Goal: Task Accomplishment & Management: Manage account settings

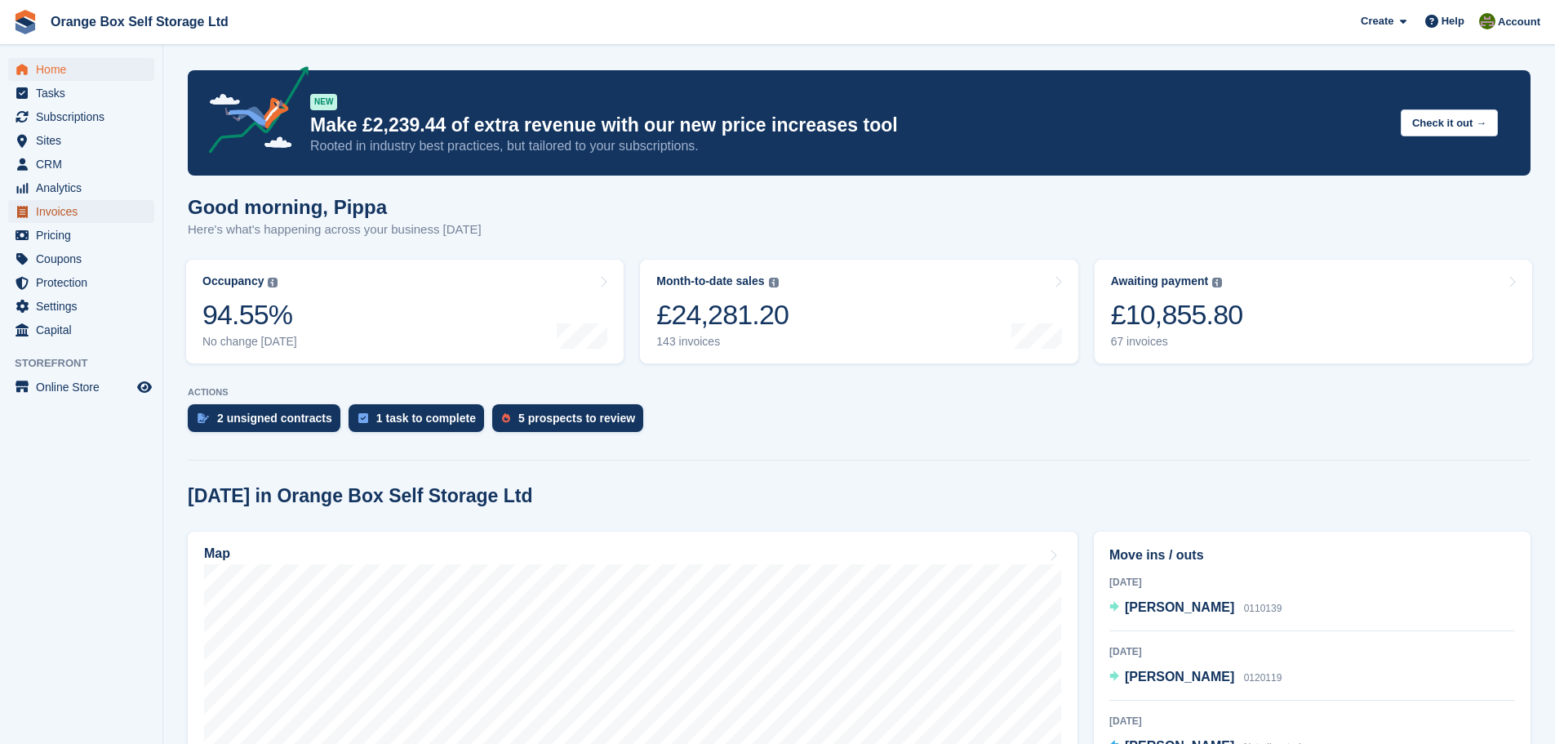
click at [75, 220] on span "Invoices" at bounding box center [85, 211] width 98 height 23
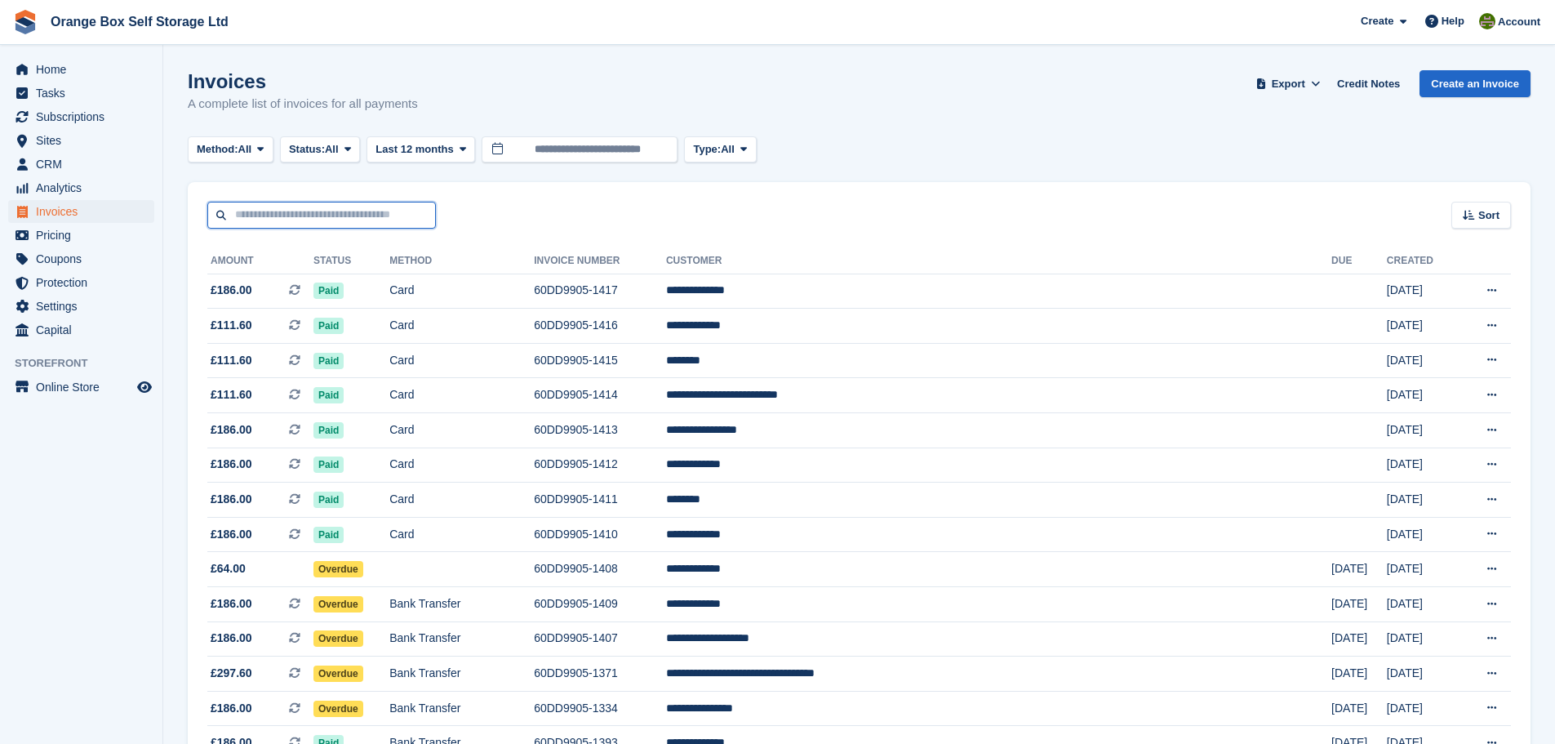
click at [314, 214] on input "text" at bounding box center [321, 215] width 229 height 27
type input "****"
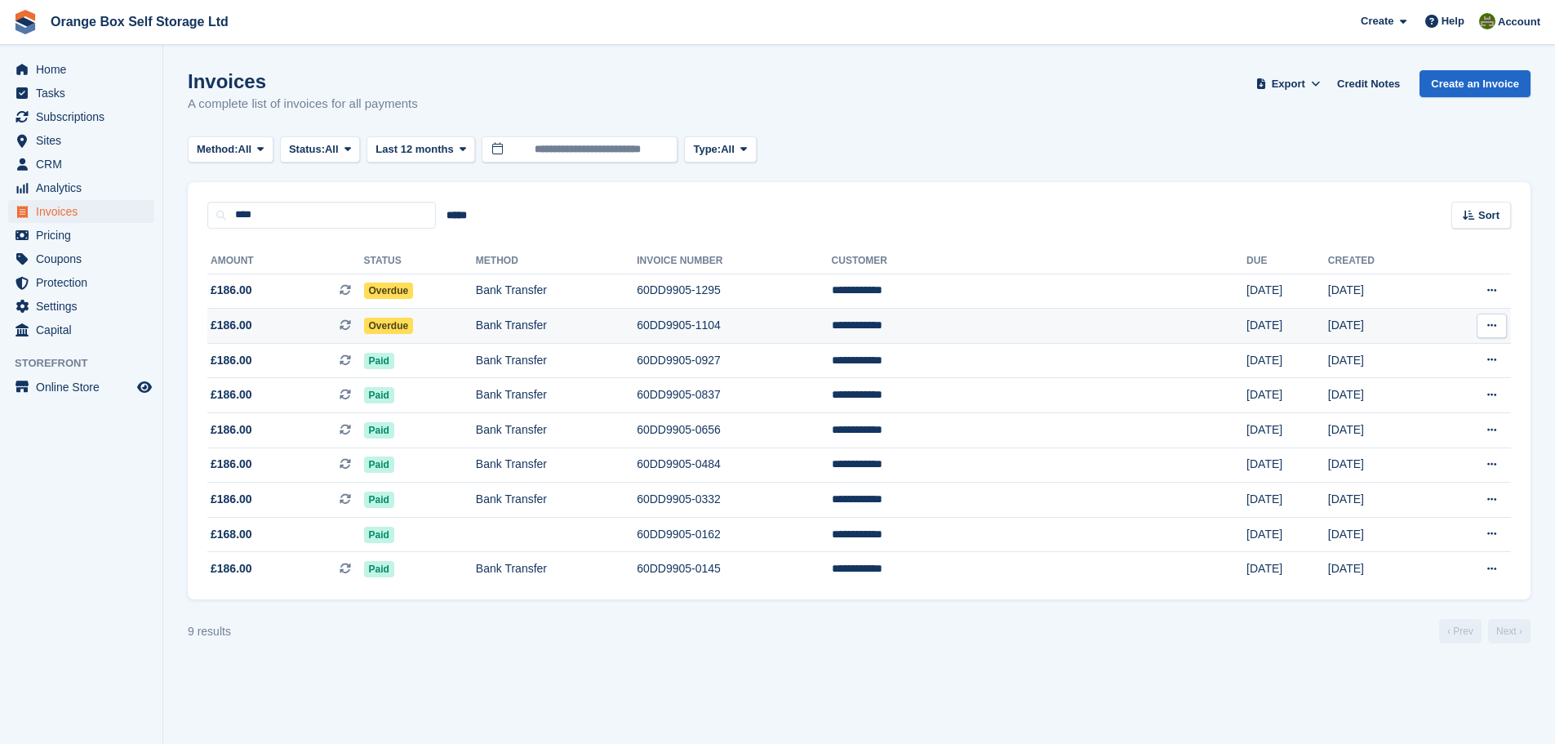
click at [599, 329] on td "Bank Transfer" at bounding box center [556, 326] width 161 height 35
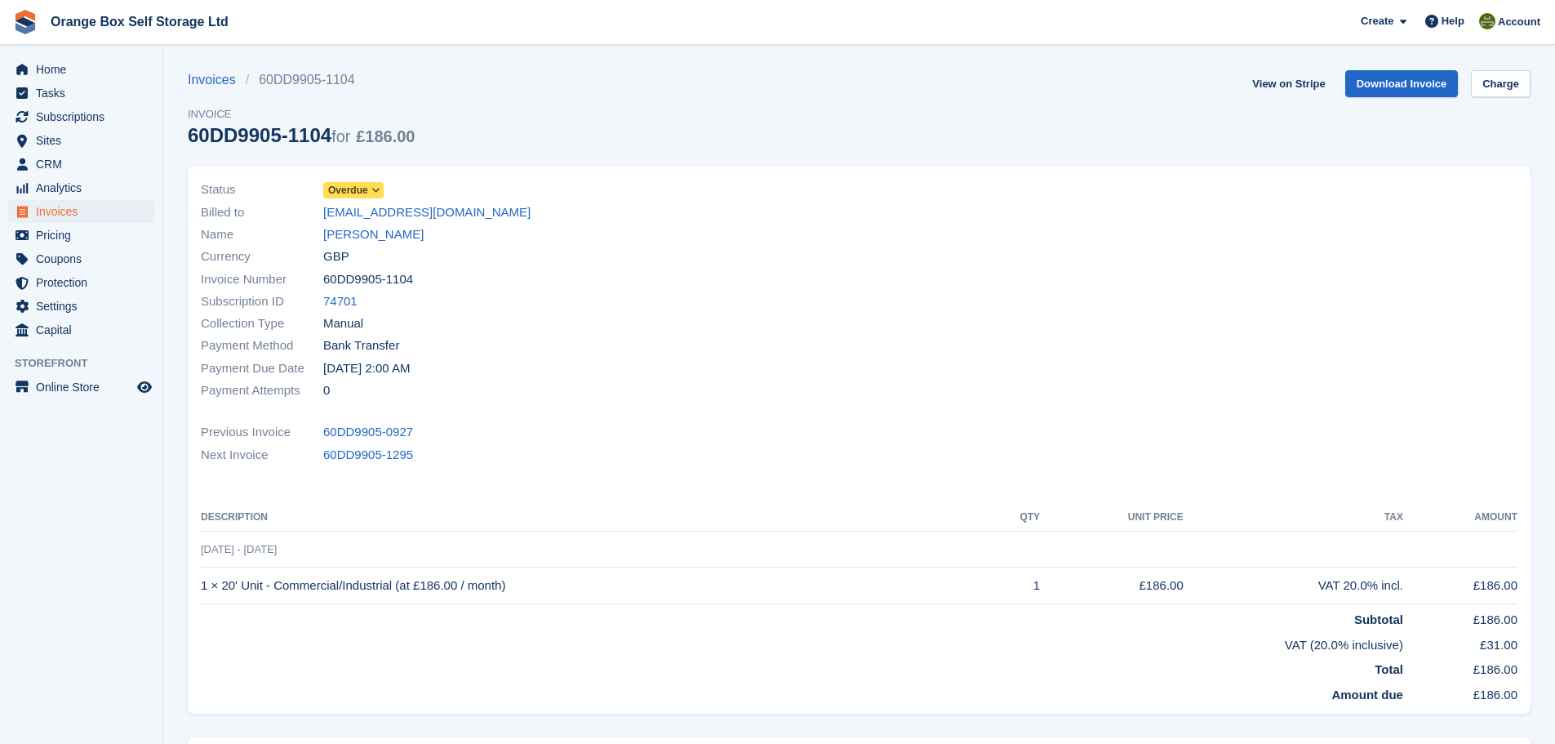
click at [368, 196] on span "Overdue" at bounding box center [353, 190] width 60 height 16
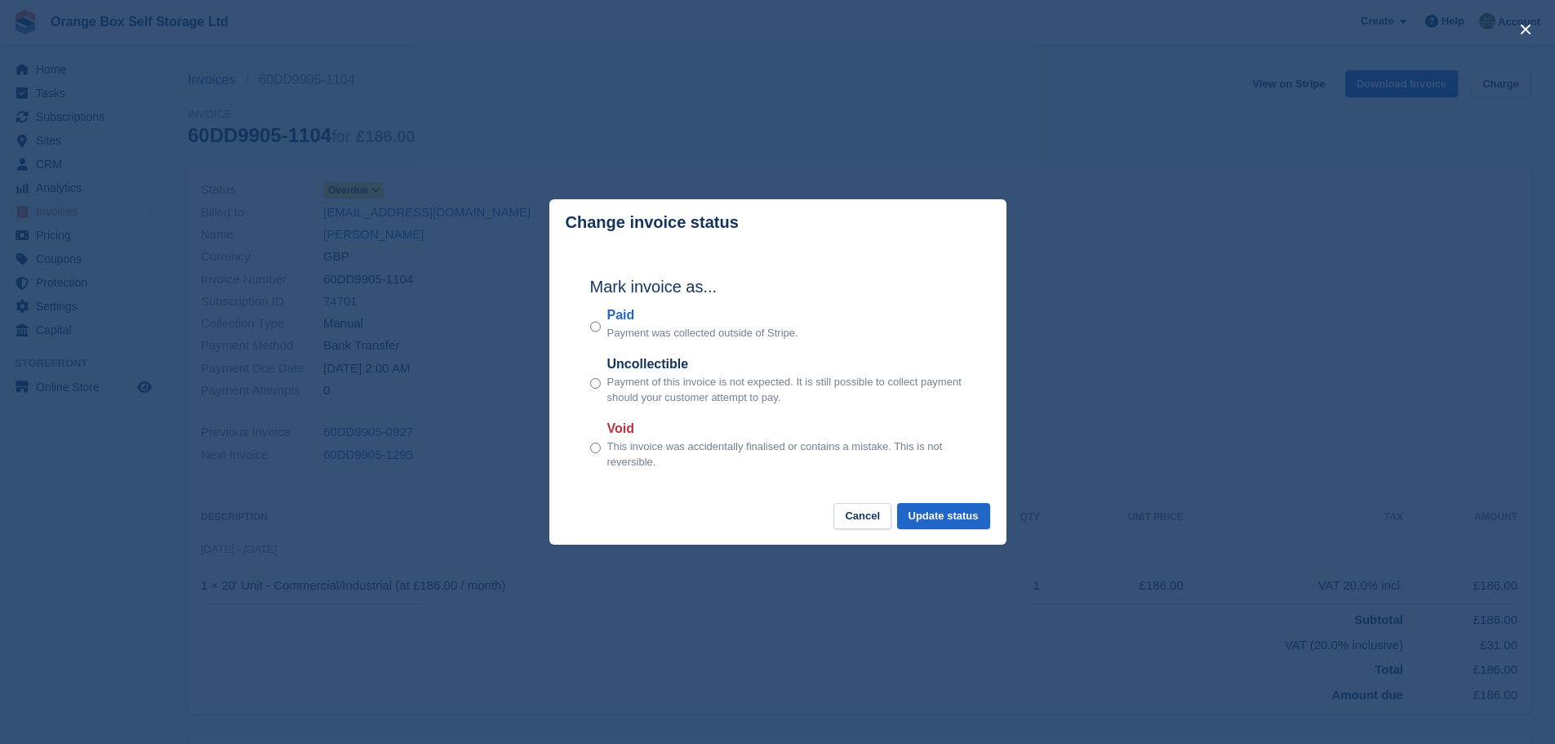
click at [628, 317] on label "Paid" at bounding box center [702, 315] width 191 height 20
click at [966, 524] on button "Update status" at bounding box center [943, 516] width 93 height 27
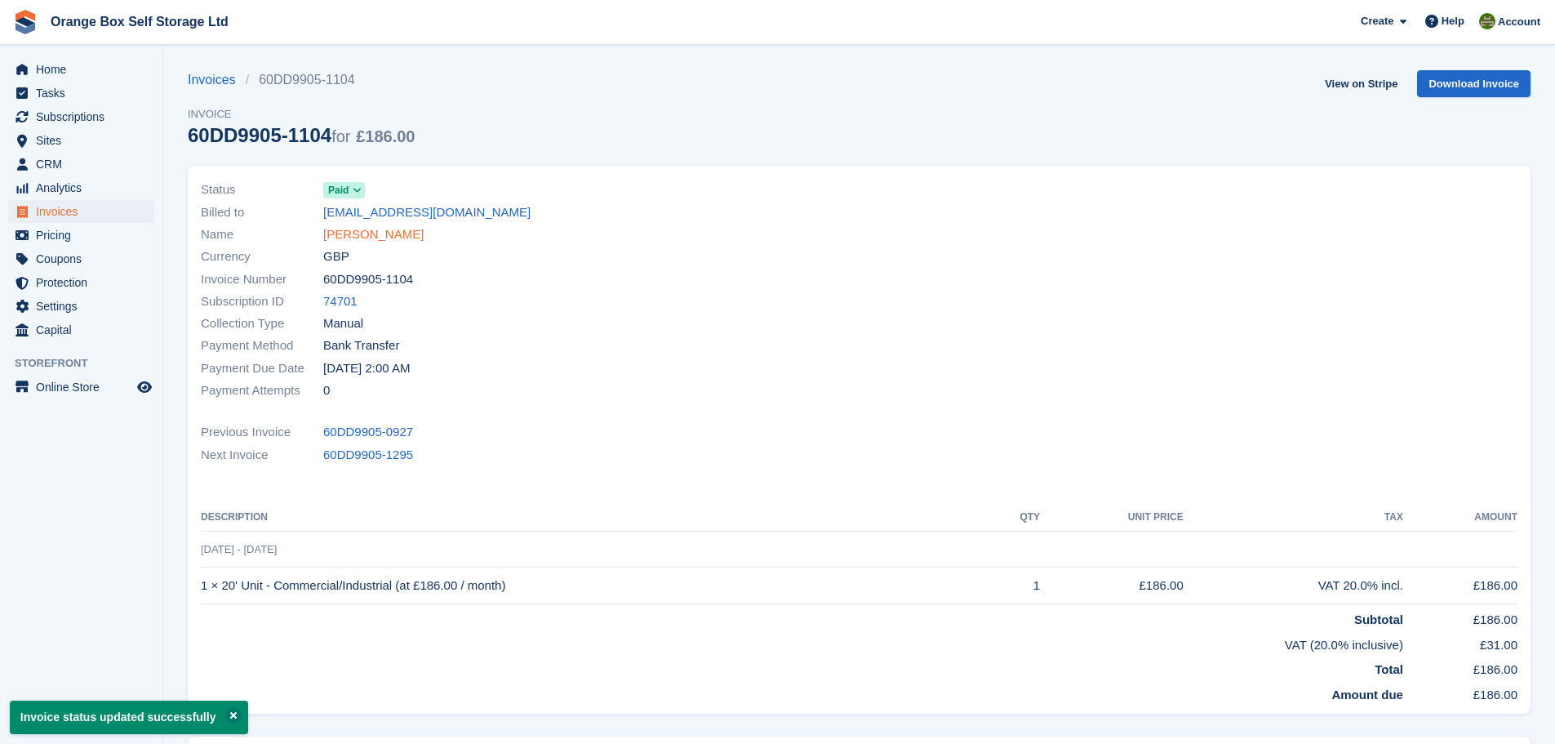
click at [362, 234] on link "[PERSON_NAME]" at bounding box center [373, 234] width 100 height 19
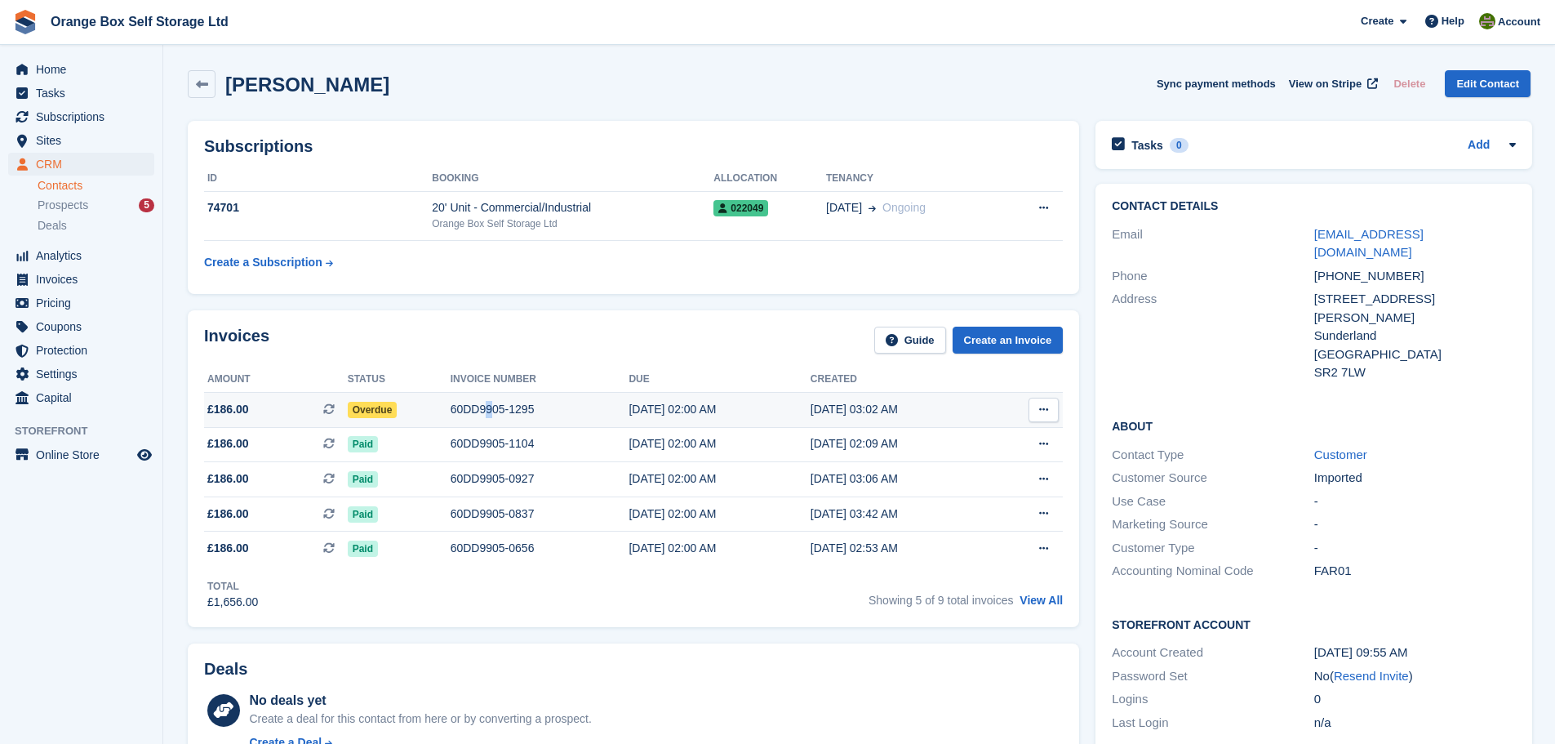
click at [483, 417] on div "60DD9905-1295" at bounding box center [540, 409] width 179 height 17
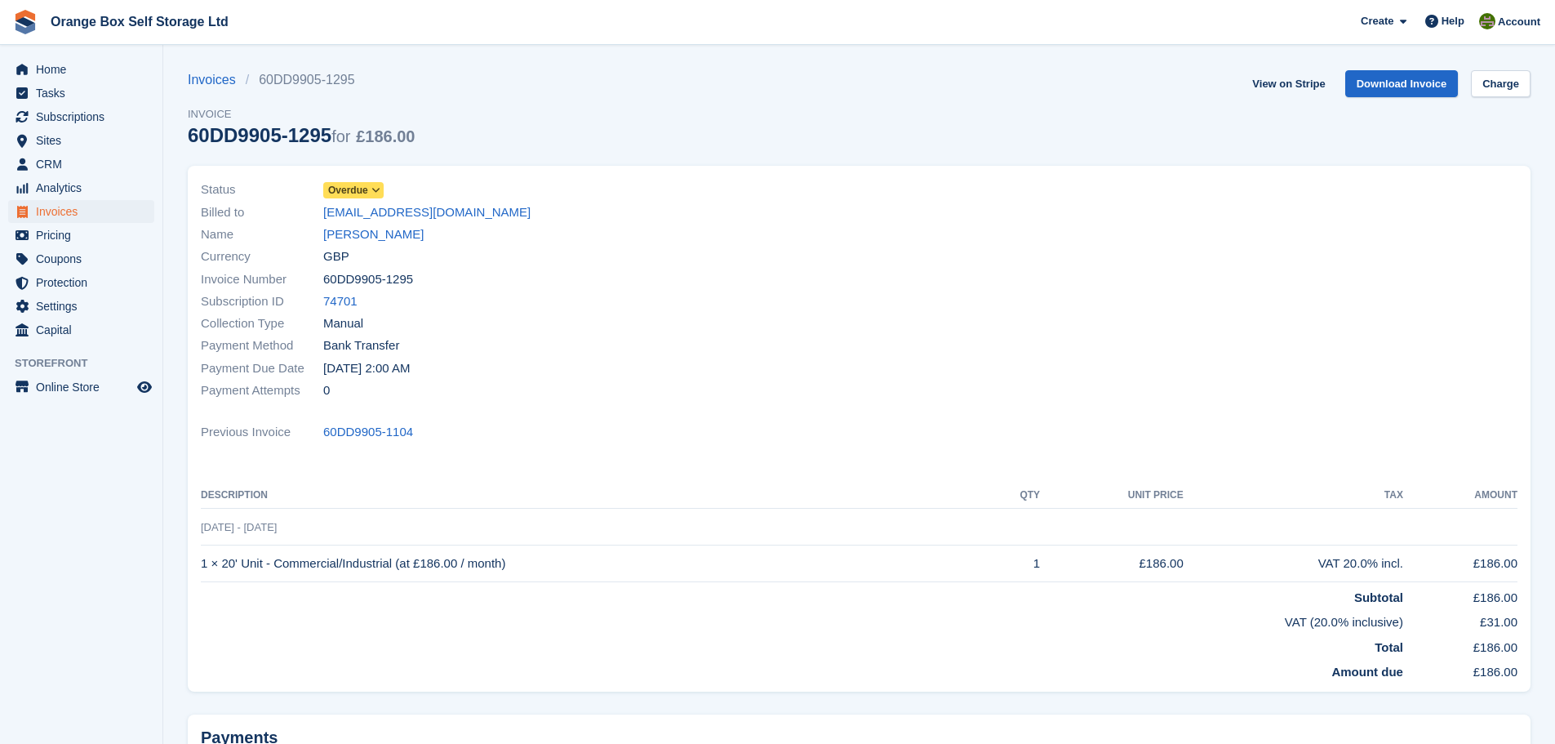
click at [356, 191] on span "Overdue" at bounding box center [348, 190] width 40 height 15
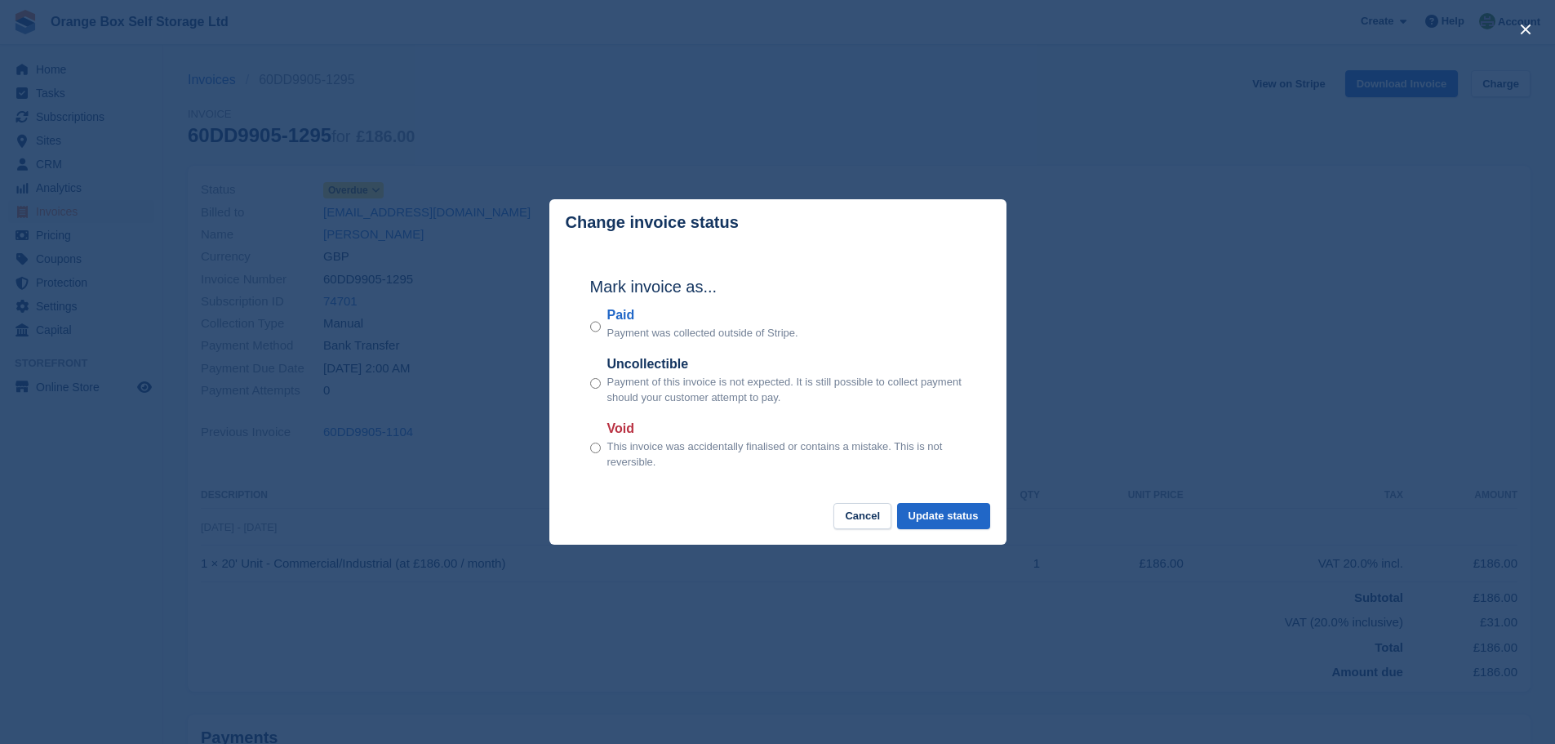
click at [629, 317] on label "Paid" at bounding box center [702, 315] width 191 height 20
click at [950, 532] on footer "Cancel Update status" at bounding box center [777, 524] width 457 height 42
click at [957, 527] on button "Update status" at bounding box center [943, 516] width 93 height 27
